Goal: Register for event/course

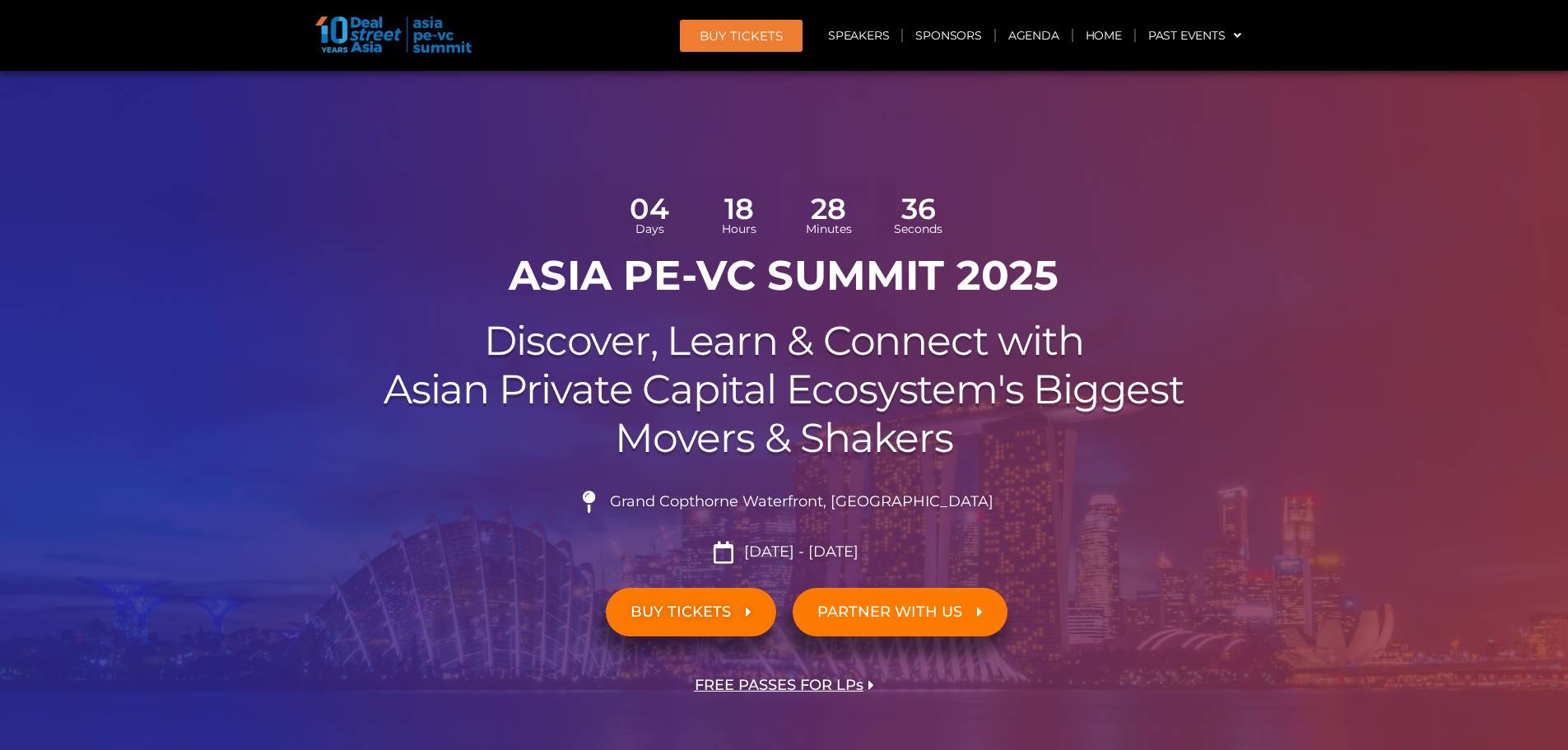
scroll to position [375, 0]
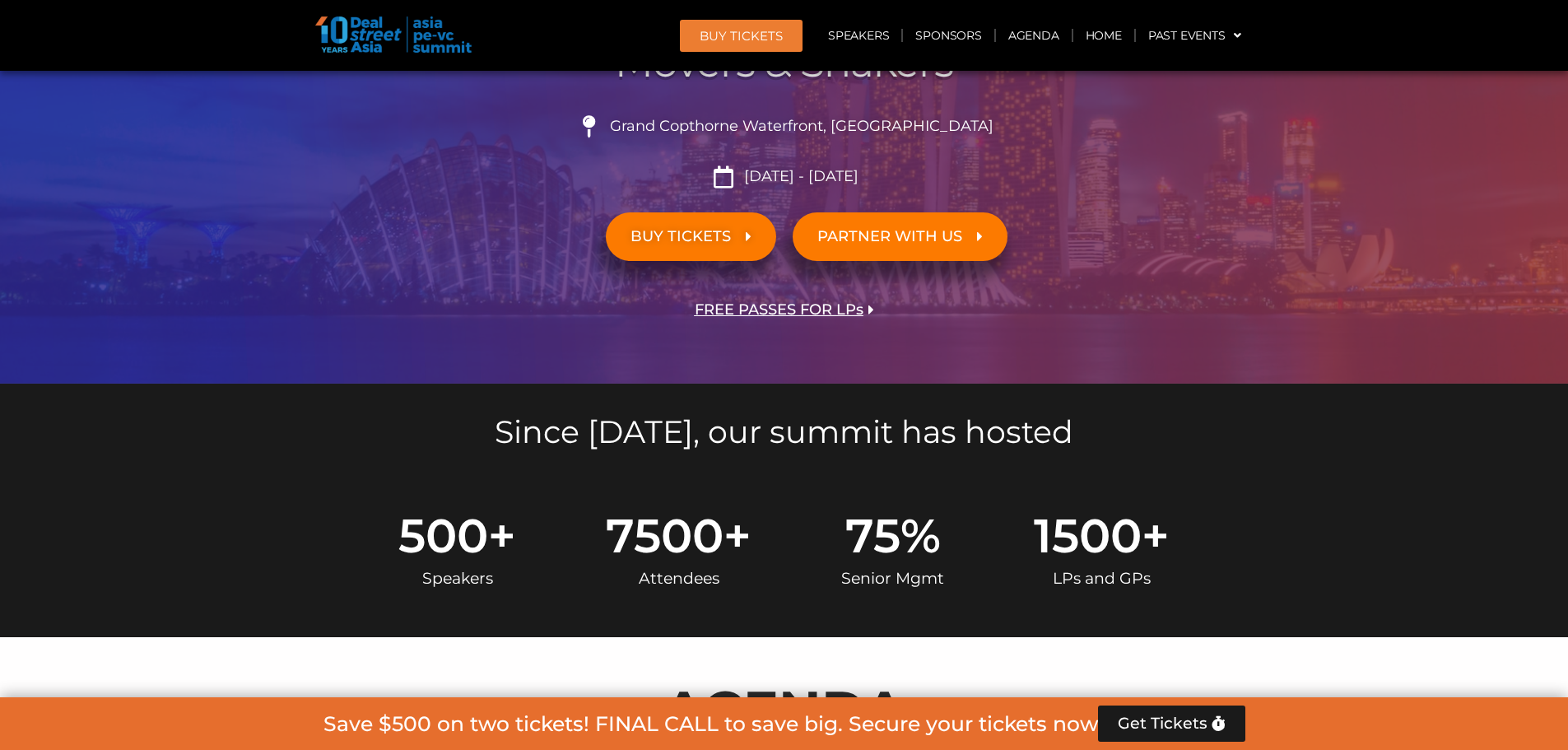
click at [696, 240] on span "BUY TICKETS" at bounding box center [680, 237] width 100 height 15
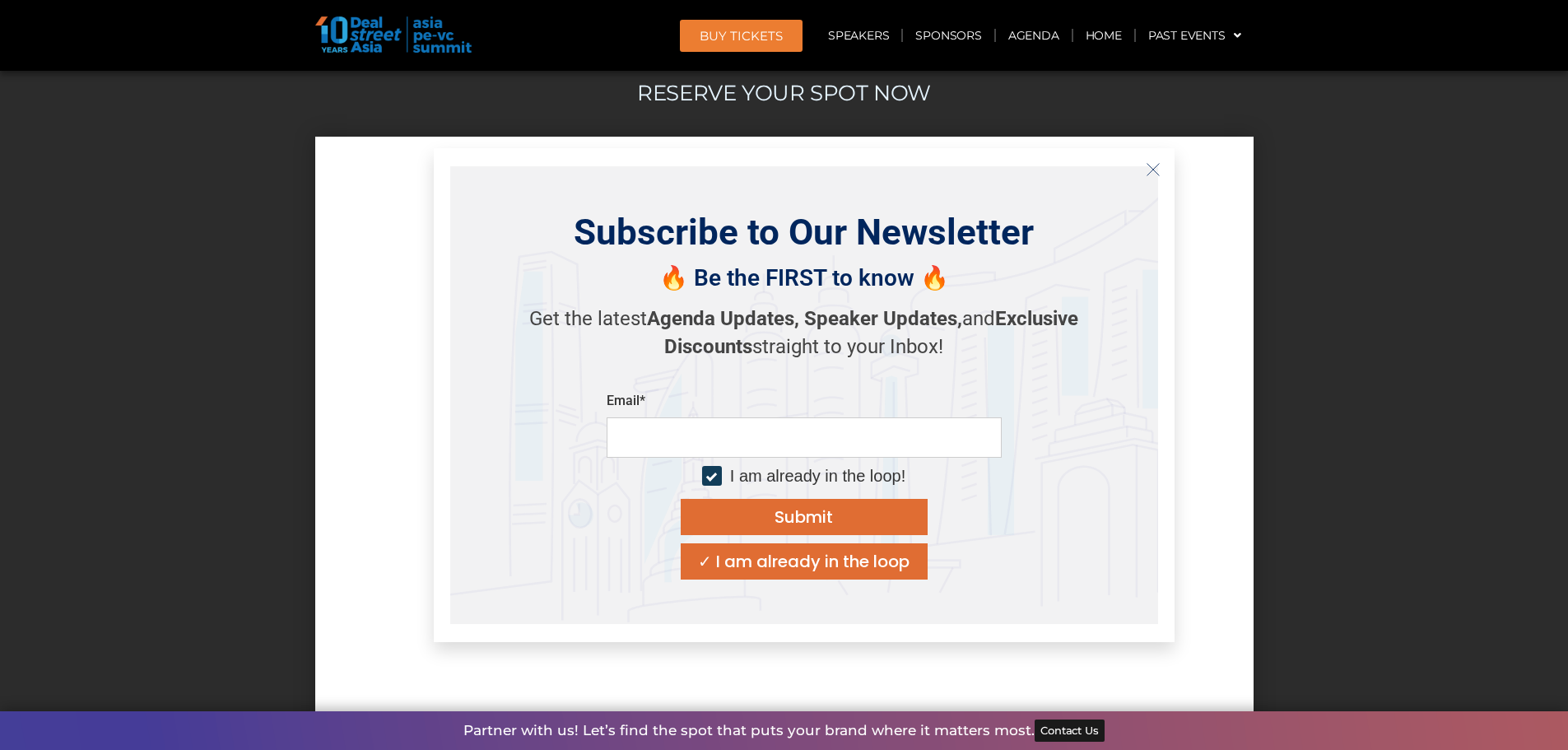
scroll to position [11054, 0]
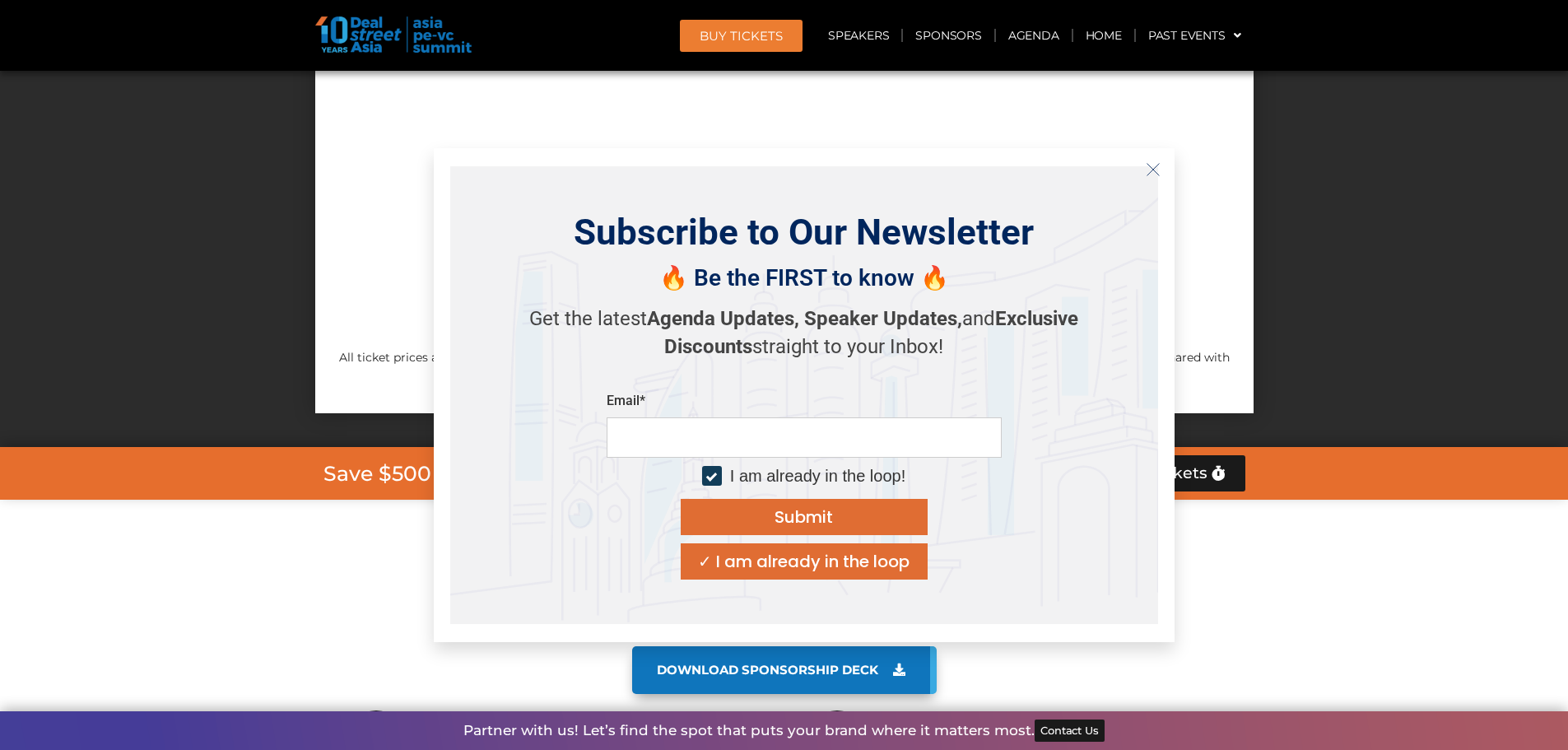
click at [1152, 175] on icon "Close" at bounding box center [1152, 169] width 14 height 14
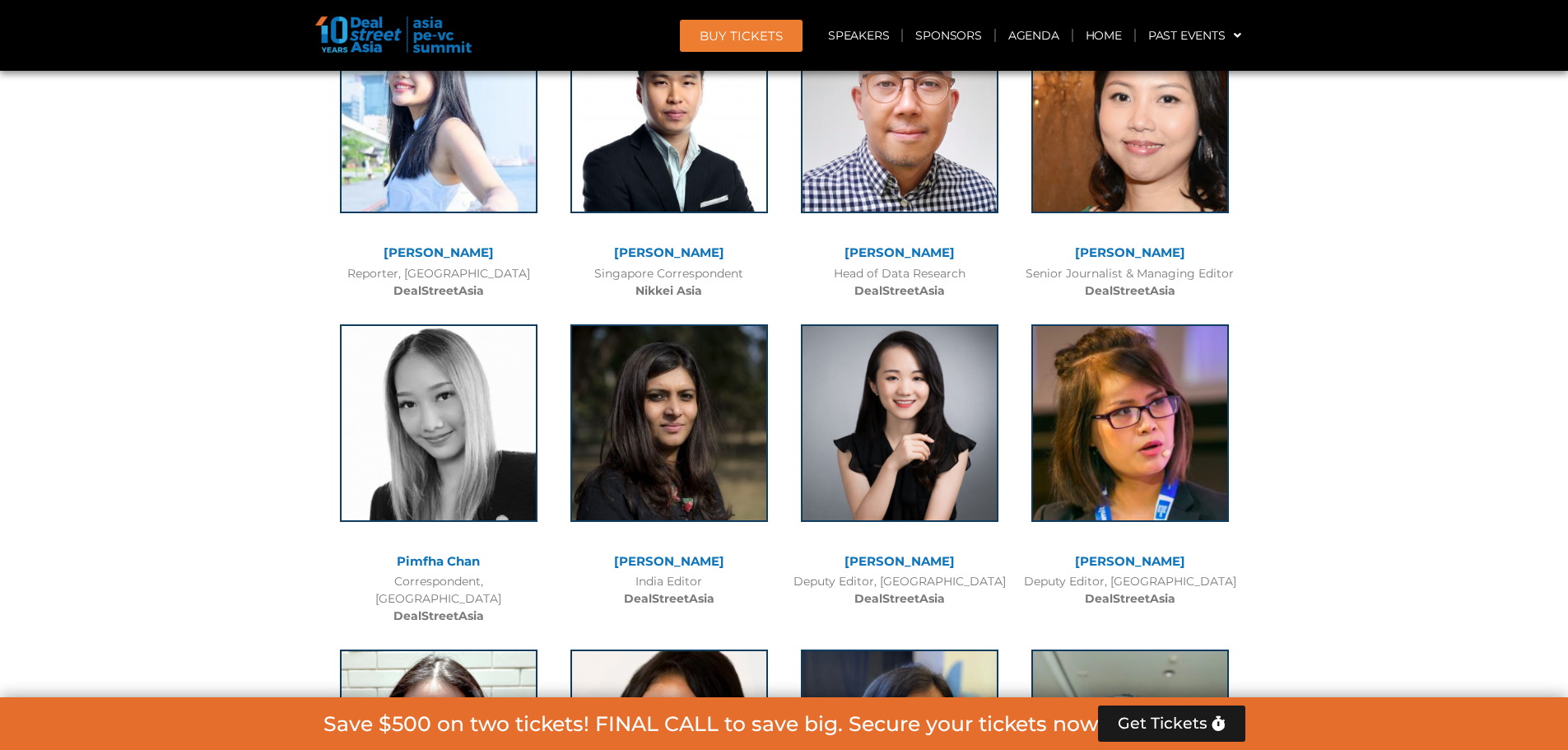
scroll to position [8952, 0]
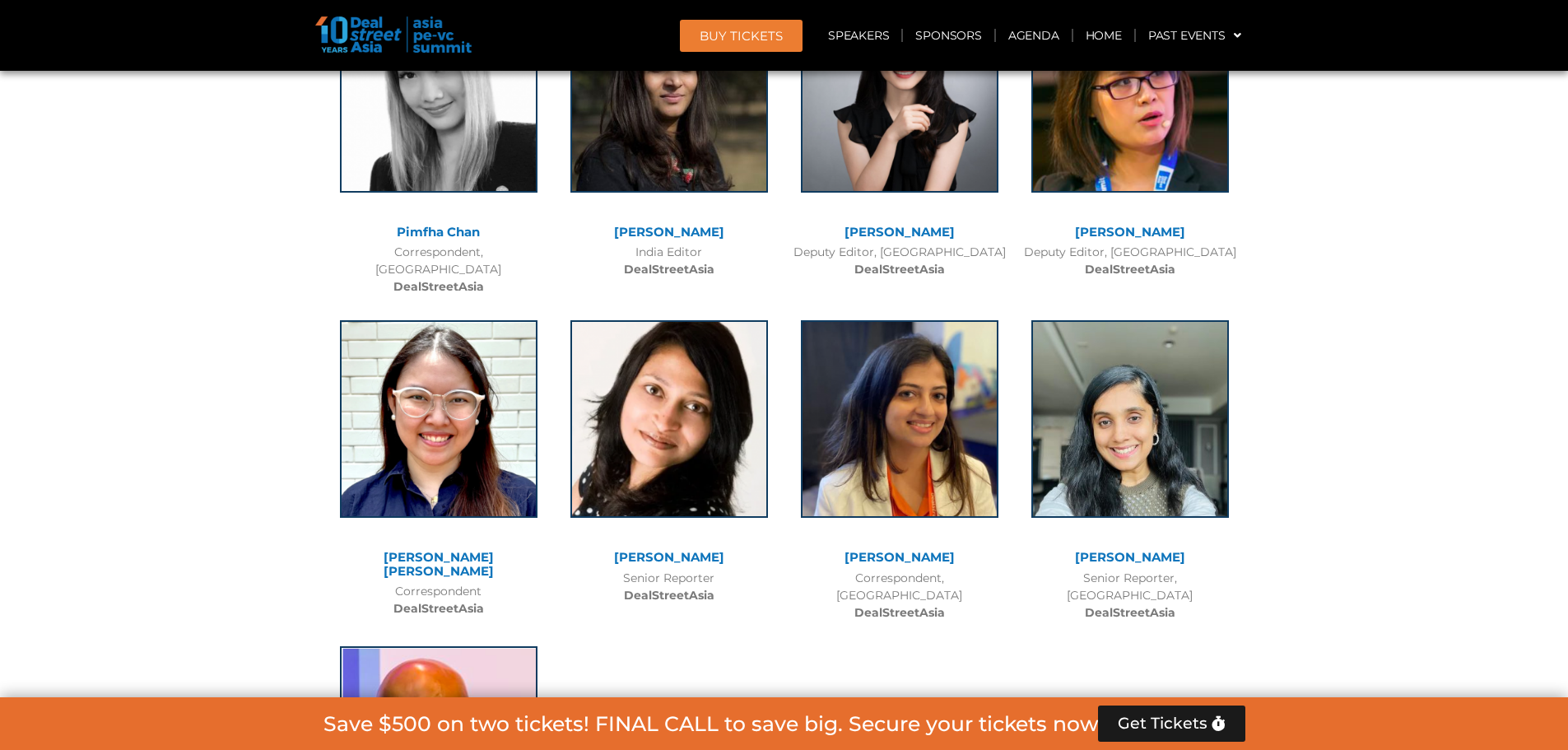
click at [151, 222] on div at bounding box center [784, 286] width 1568 height 1447
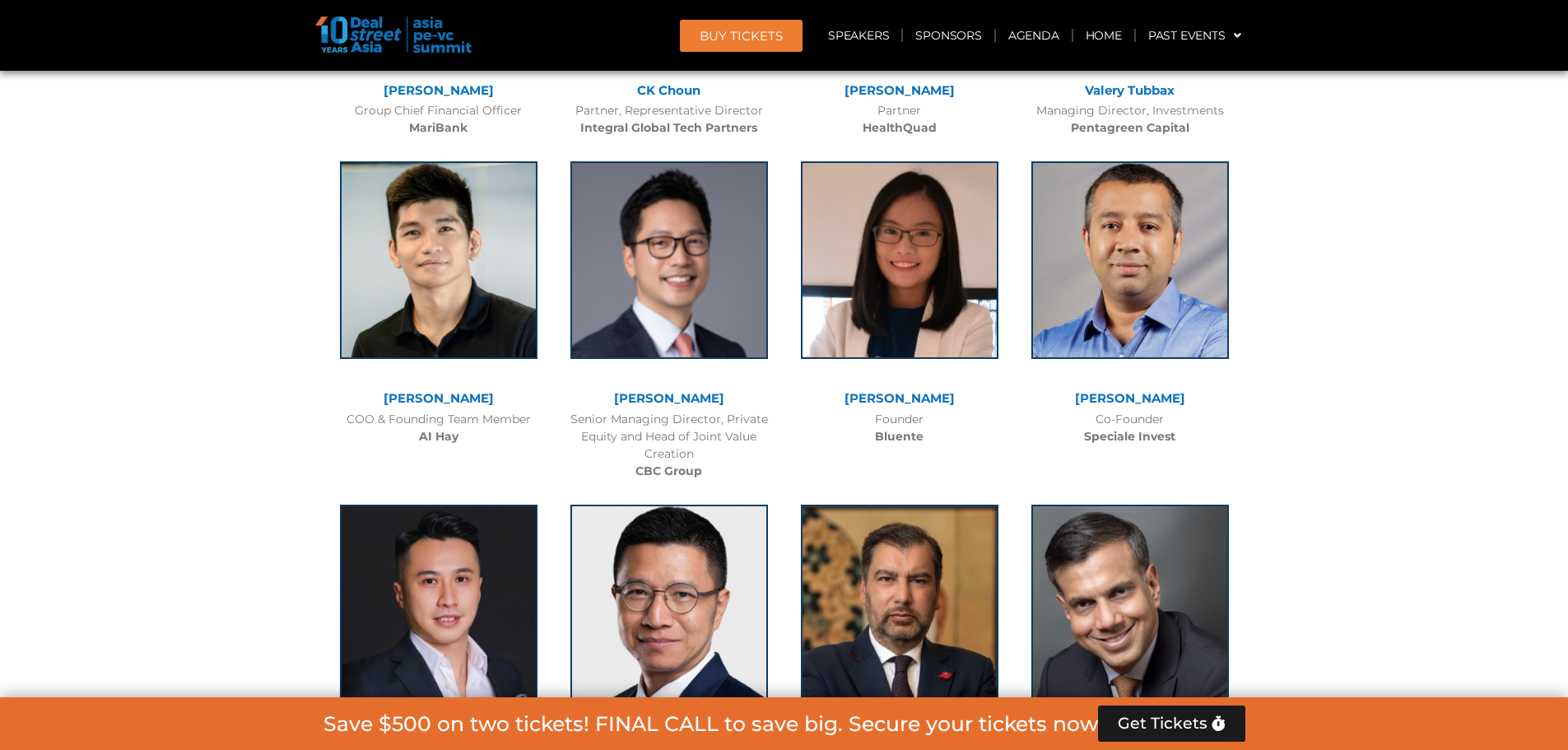
scroll to position [5989, 0]
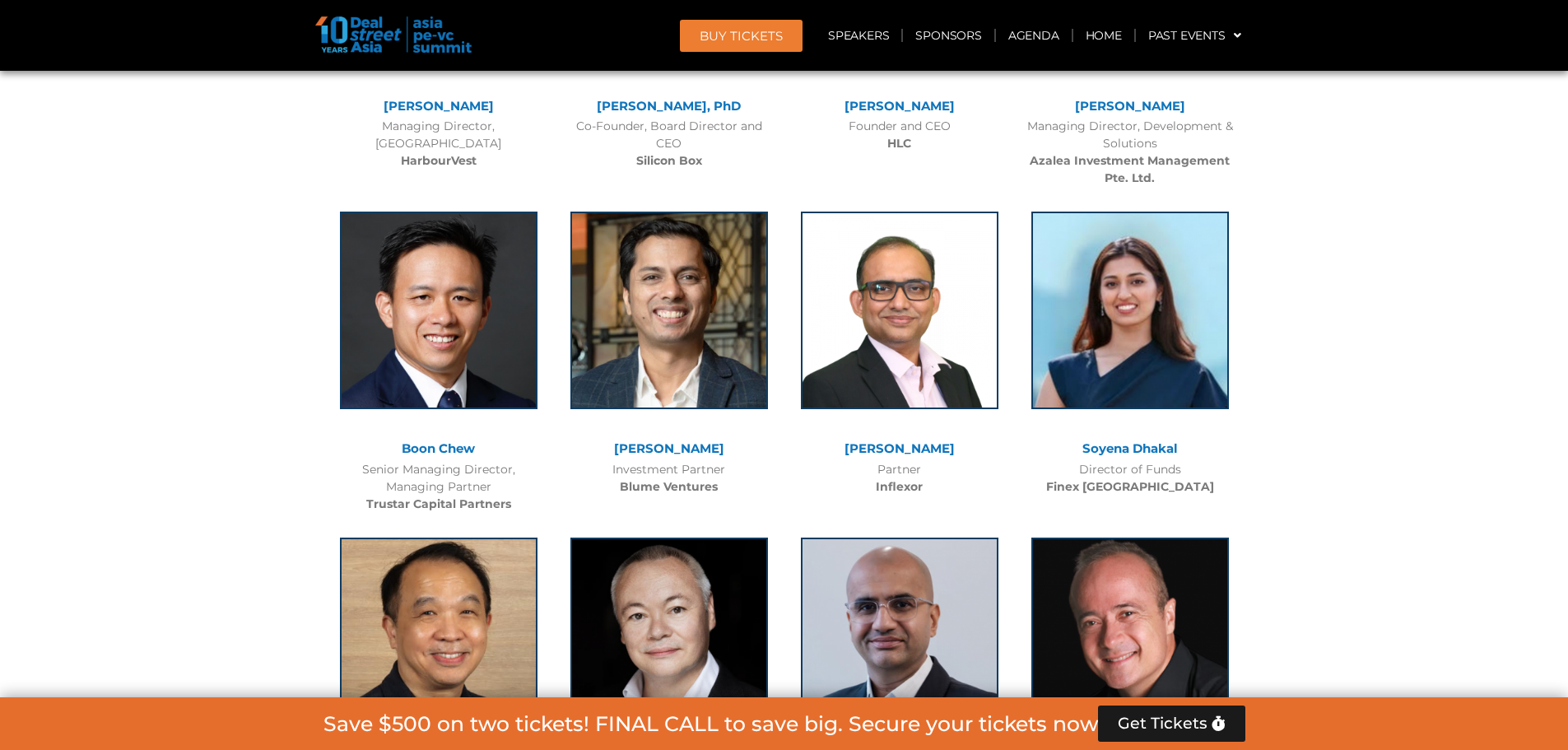
click at [1184, 718] on span "Get Tickets" at bounding box center [1162, 723] width 90 height 16
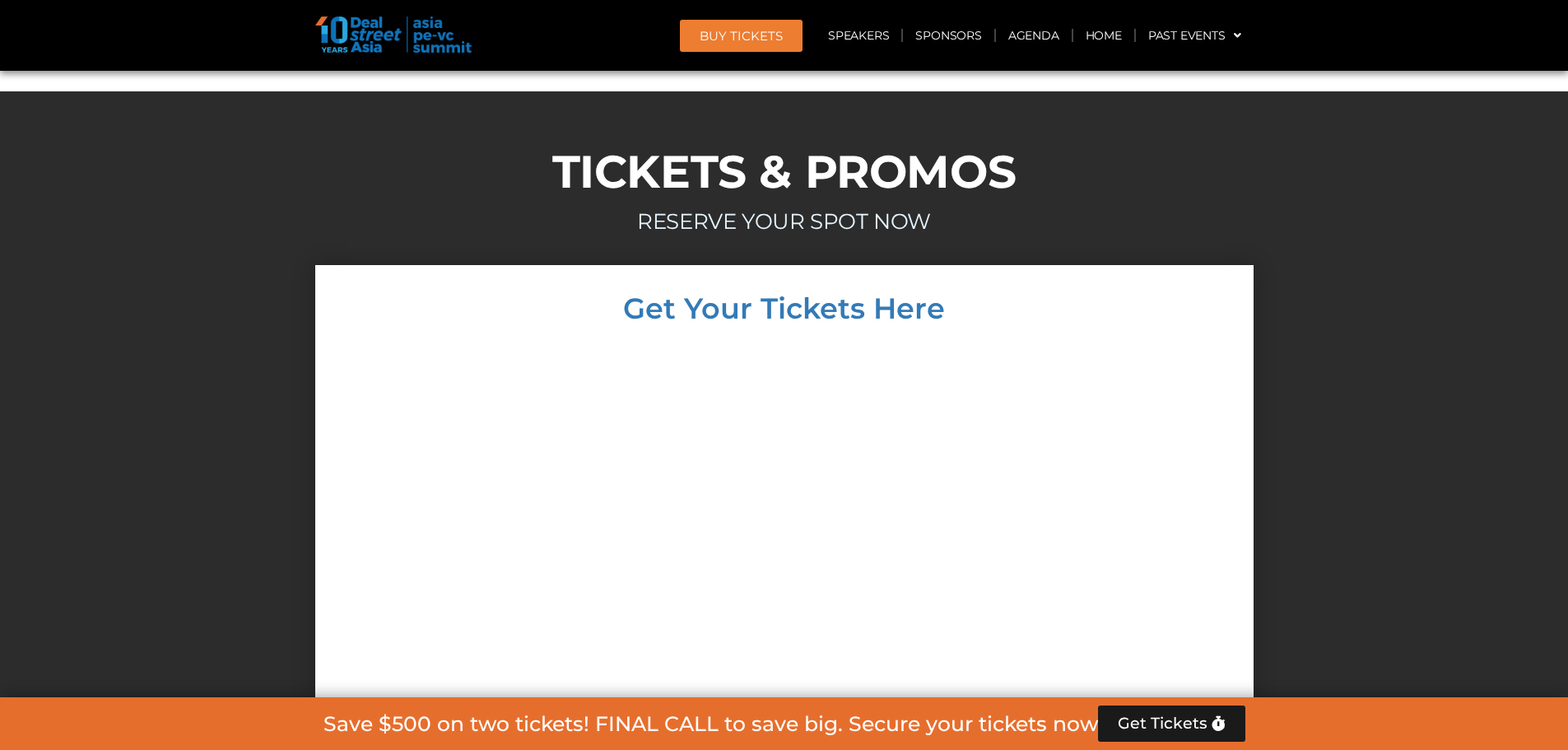
scroll to position [12868, 0]
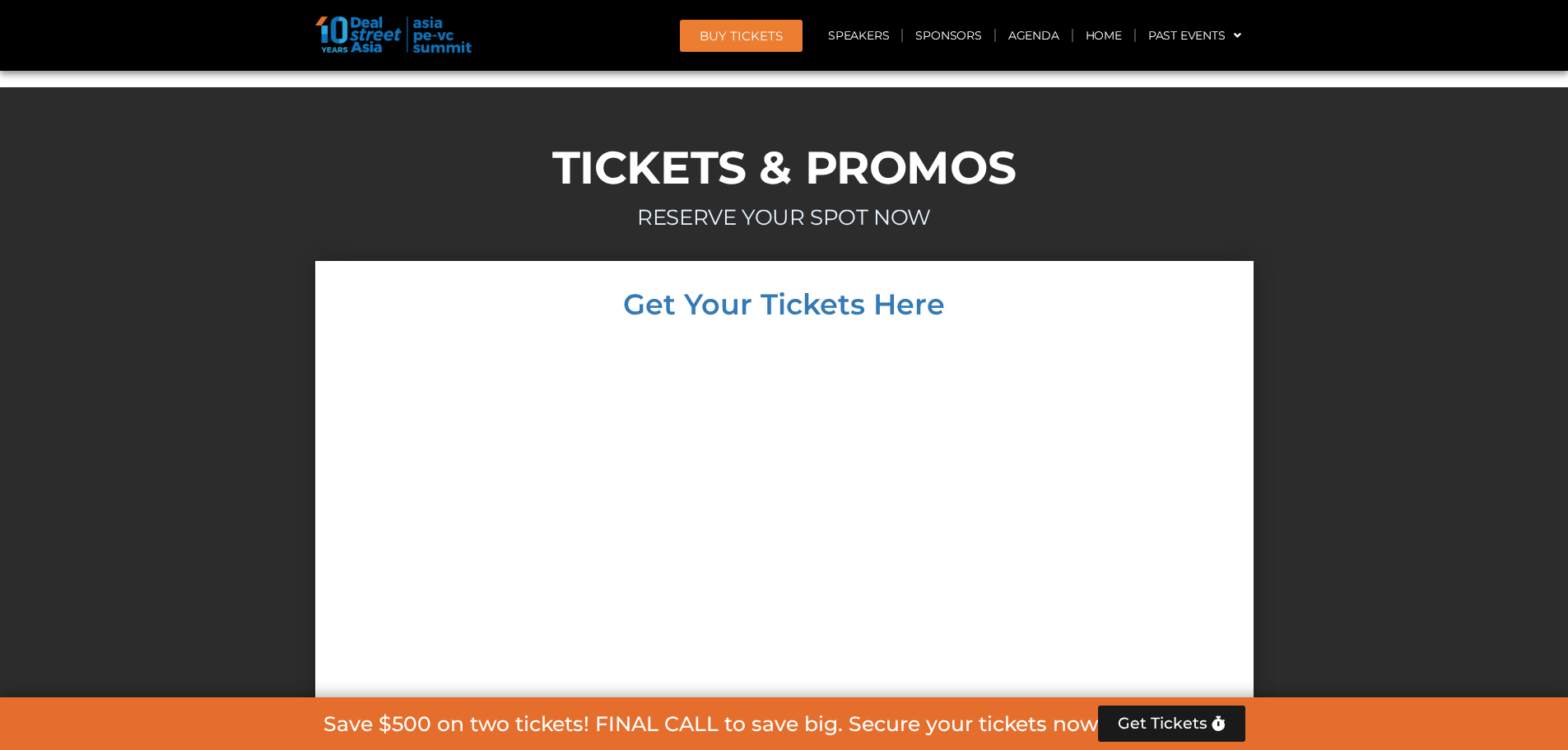
click at [156, 285] on div at bounding box center [784, 630] width 1568 height 737
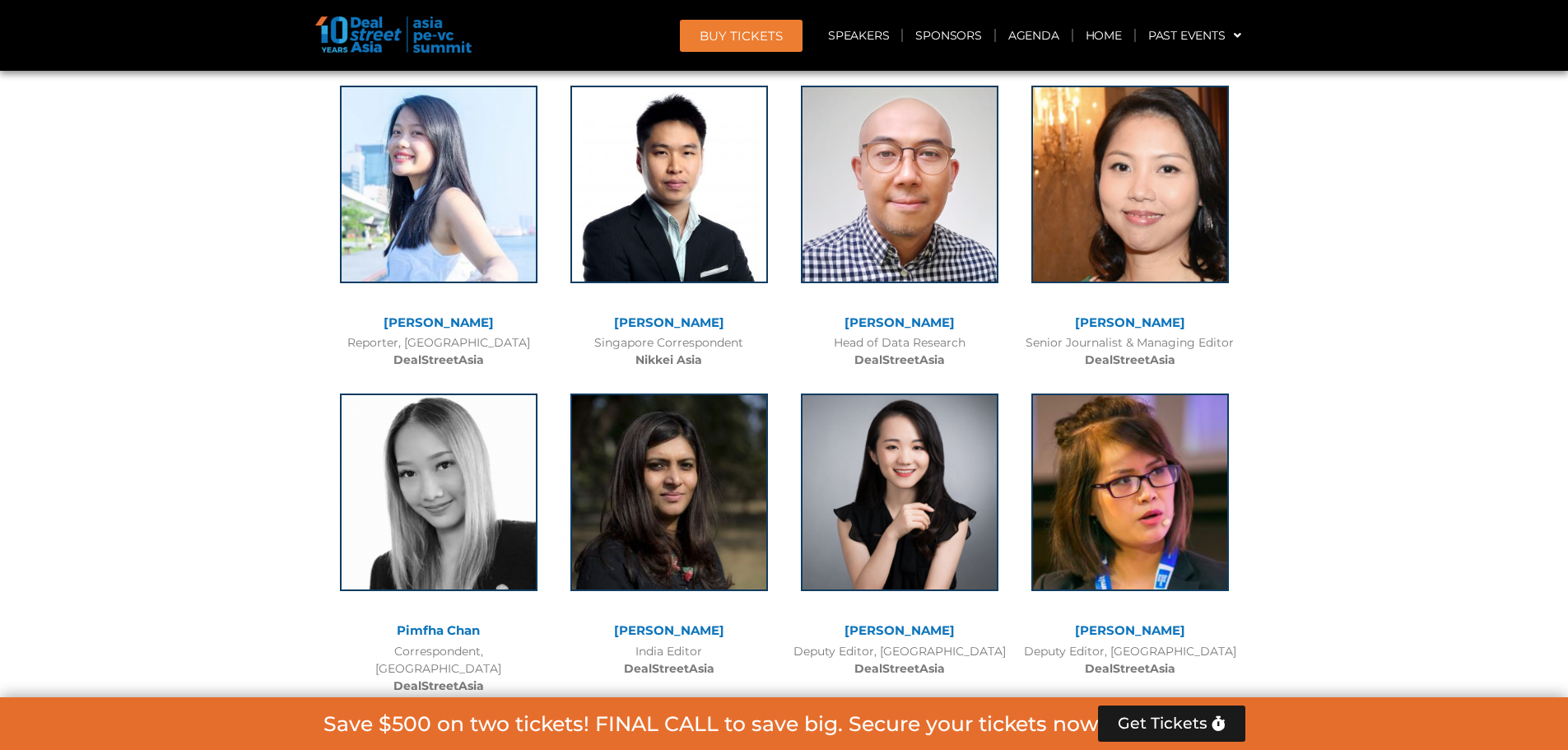
scroll to position [9329, 0]
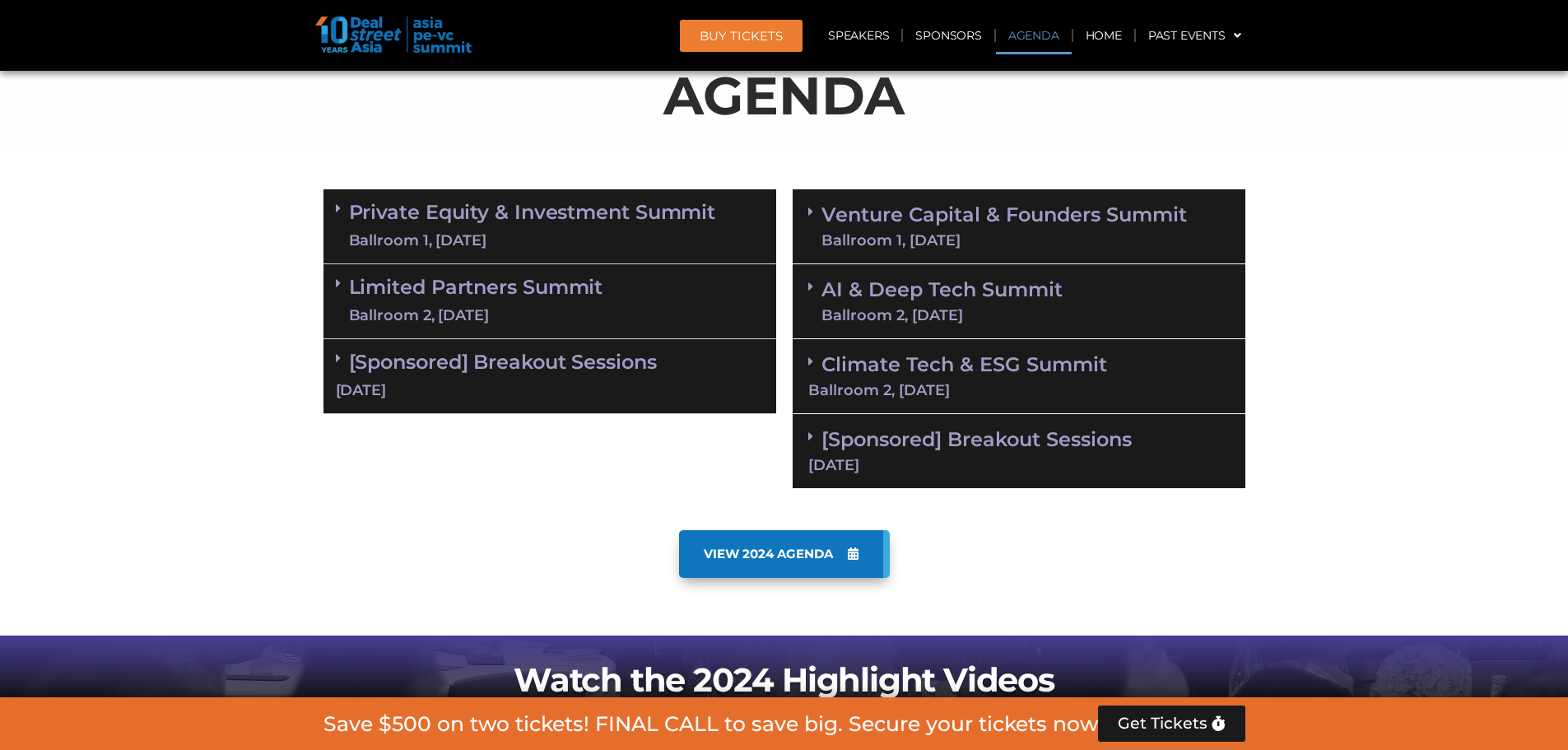
scroll to position [988, 0]
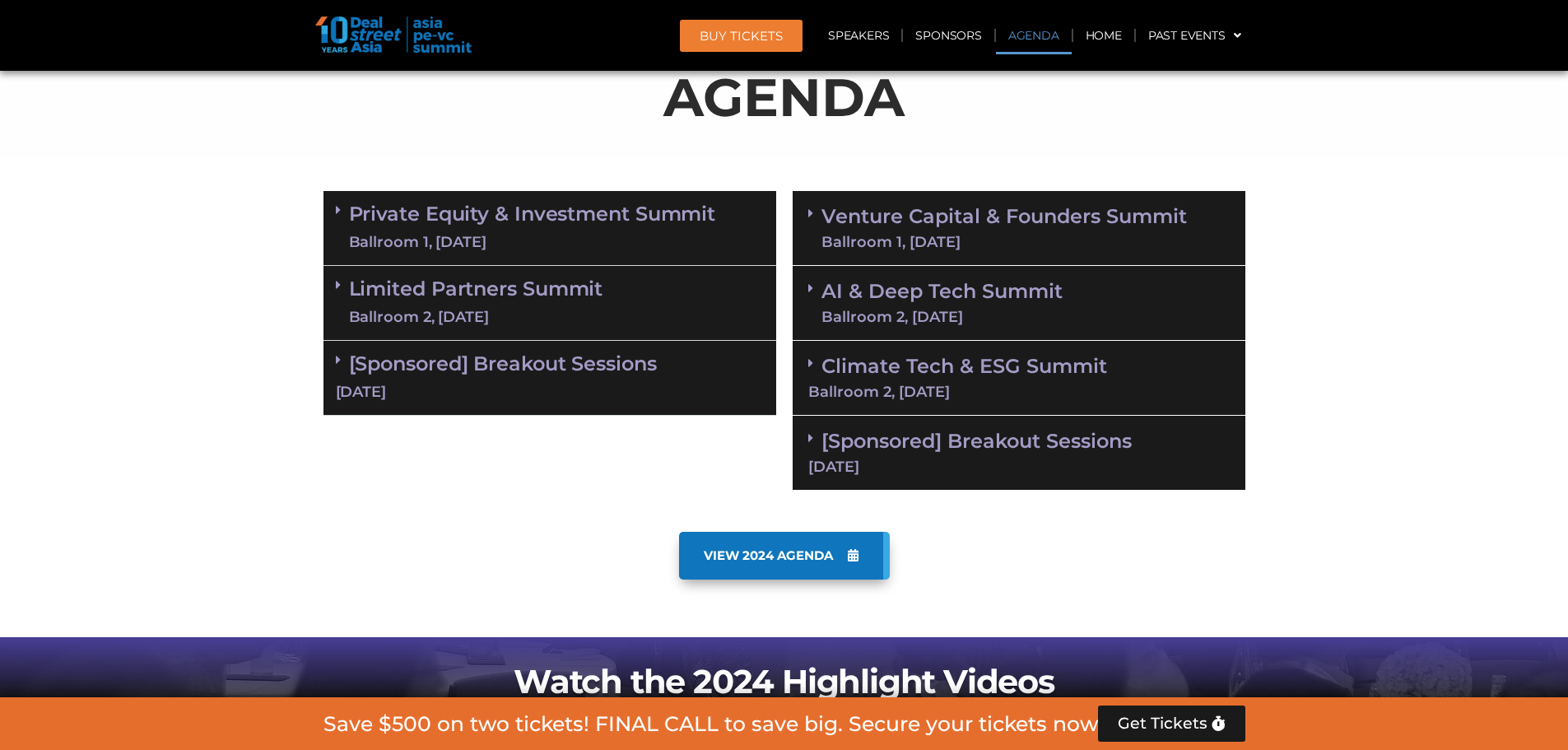
click at [793, 548] on span "VIEW 2024 AGENDA" at bounding box center [768, 555] width 129 height 14
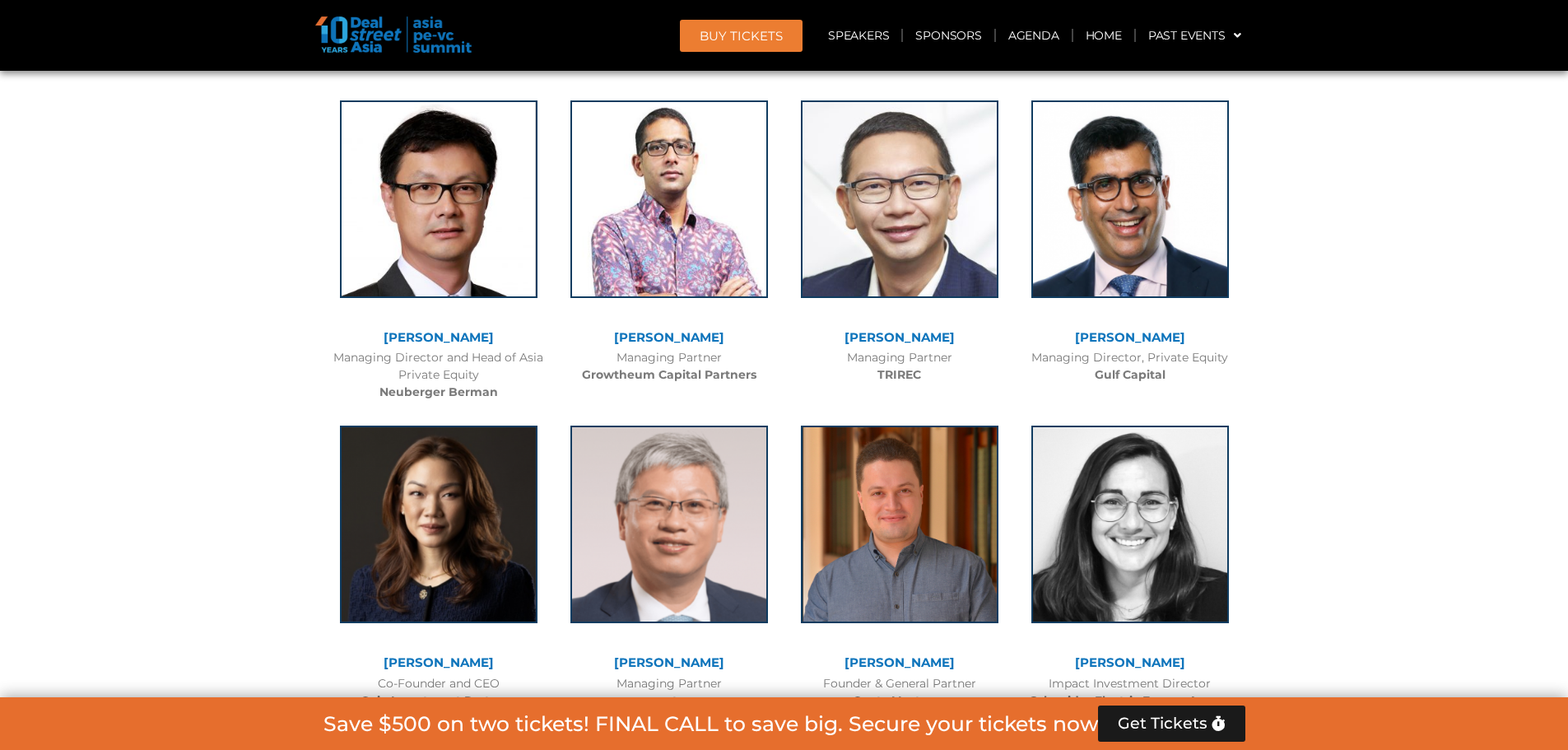
scroll to position [4363, 0]
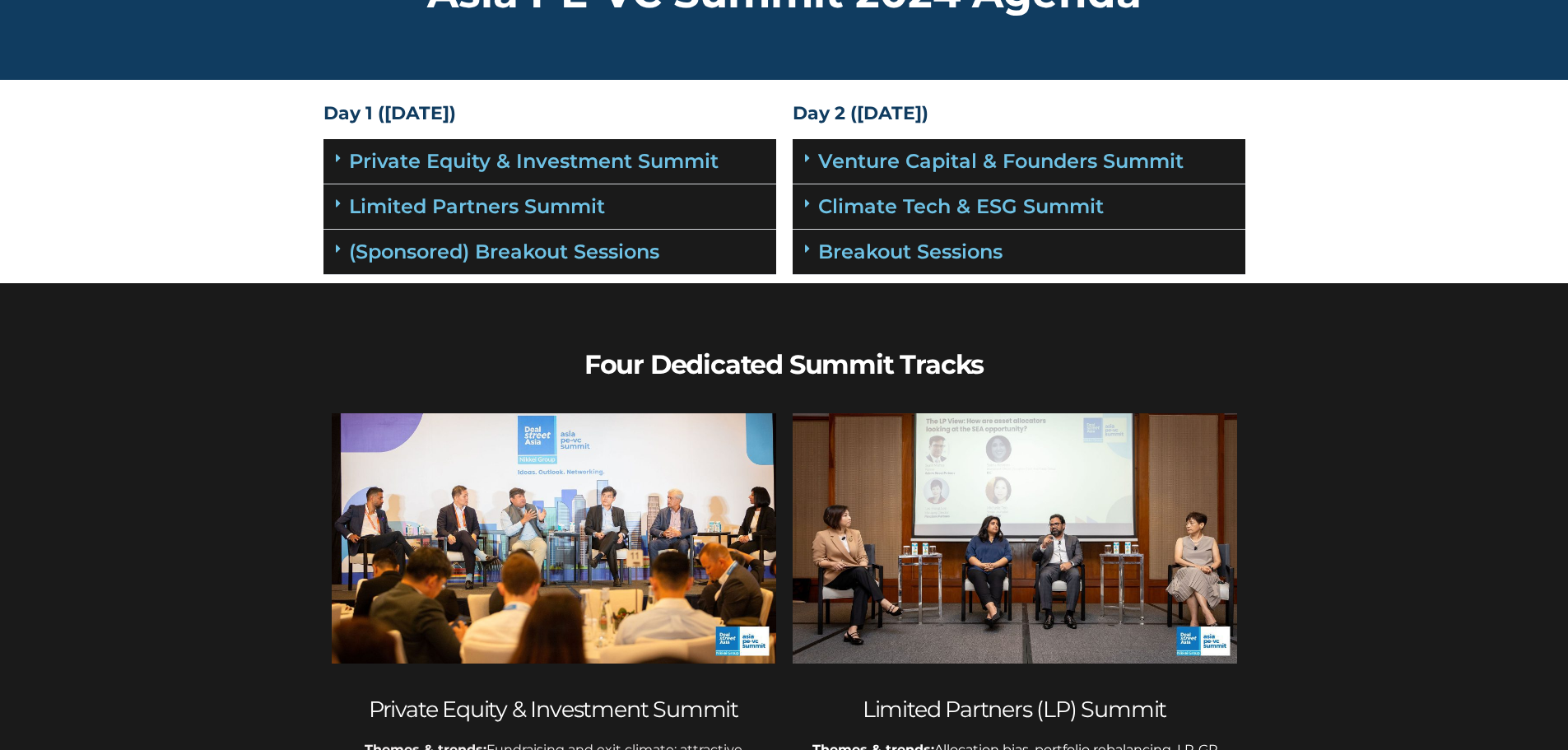
scroll to position [329, 0]
